Goal: Task Accomplishment & Management: Manage account settings

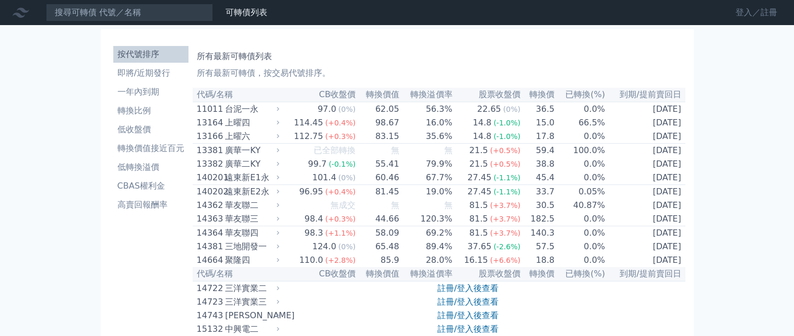
click at [751, 10] on link "登入／註冊" at bounding box center [756, 12] width 58 height 17
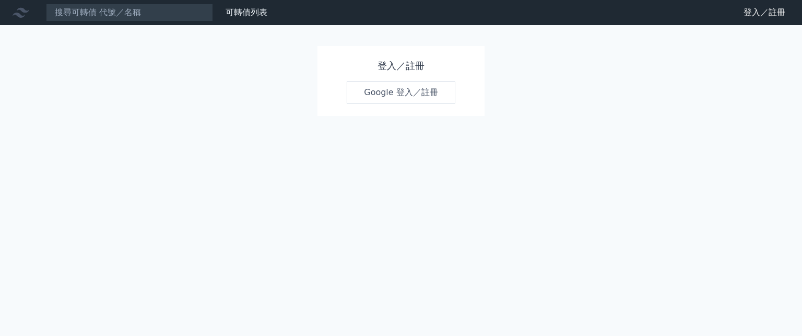
click at [379, 89] on link "Google 登入／註冊" at bounding box center [401, 92] width 109 height 22
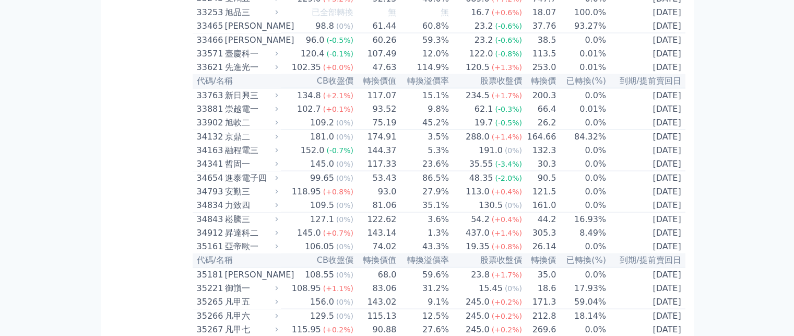
scroll to position [1618, 0]
